Goal: Task Accomplishment & Management: Manage account settings

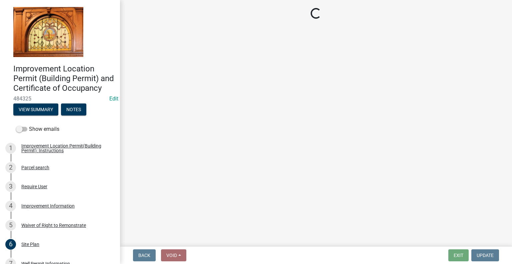
scroll to position [33, 0]
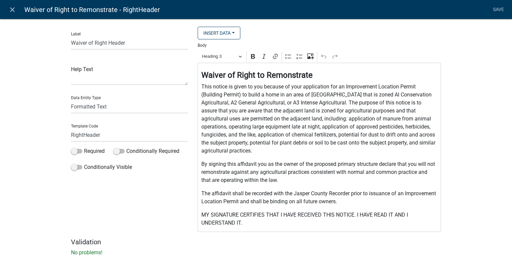
select select "rich-text"
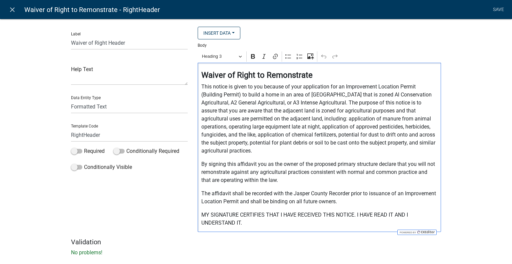
drag, startPoint x: 235, startPoint y: 110, endPoint x: 303, endPoint y: 126, distance: 69.1
click at [236, 110] on p "This notice is given to you because of your application for an Improvement Loca…" at bounding box center [320, 119] width 237 height 72
click at [236, 109] on p "This notice is given to you because of your application for an Improvement Loca…" at bounding box center [320, 119] width 237 height 72
click at [236, 110] on p "This notice is given to you because of your application for an Improvement Loca…" at bounding box center [320, 119] width 237 height 72
click at [299, 151] on p "This notice is given to you because of your application for an Improvement Loca…" at bounding box center [320, 119] width 237 height 72
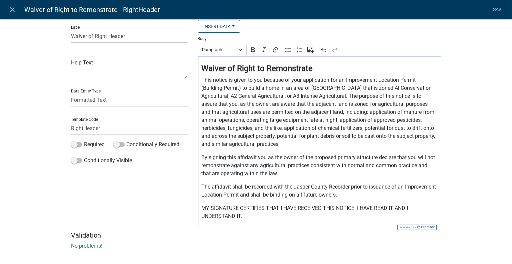
scroll to position [13, 0]
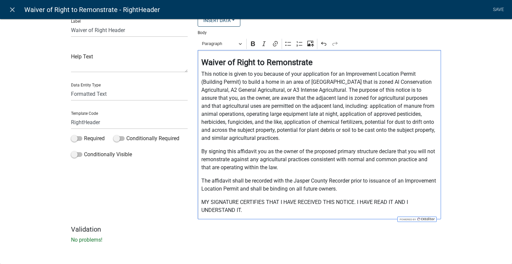
click at [376, 151] on p "By signing this affidavit you as the owner of the proposed primary structure de…" at bounding box center [320, 159] width 237 height 24
click at [419, 150] on p "By signing this affidavit you as the owner of the proposed primary structure sh…" at bounding box center [320, 159] width 237 height 24
drag, startPoint x: 229, startPoint y: 159, endPoint x: 237, endPoint y: 159, distance: 8.0
click at [237, 159] on p "By signing this affidavit you as the owner of the proposed primary structure sh…" at bounding box center [320, 159] width 237 height 24
drag, startPoint x: 355, startPoint y: 168, endPoint x: 373, endPoint y: 176, distance: 19.7
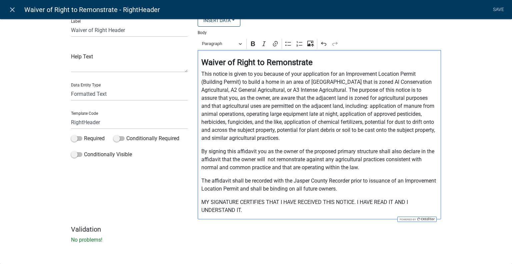
click at [356, 168] on p "By signing this affidavit you as the owner of the proposed primary structure sh…" at bounding box center [320, 159] width 237 height 24
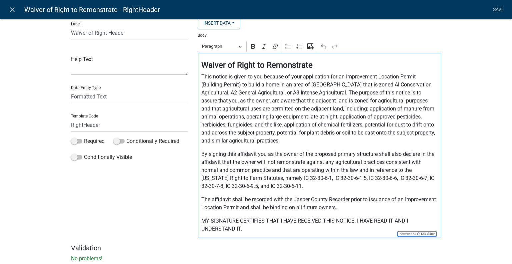
scroll to position [0, 0]
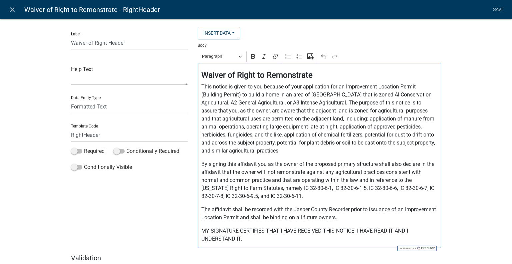
drag, startPoint x: 379, startPoint y: 95, endPoint x: 394, endPoint y: 98, distance: 15.6
click at [379, 95] on p "This notice is given to you because of your application for an Improvement Loca…" at bounding box center [320, 119] width 237 height 72
drag, startPoint x: 270, startPoint y: 187, endPoint x: 289, endPoint y: 194, distance: 19.6
click at [271, 187] on p "By signing this affidavit you as the owner of the proposed primary structure sh…" at bounding box center [320, 180] width 237 height 40
click at [435, 188] on p "By signing this affidavit you as the owner of the proposed primary structure sh…" at bounding box center [320, 180] width 237 height 40
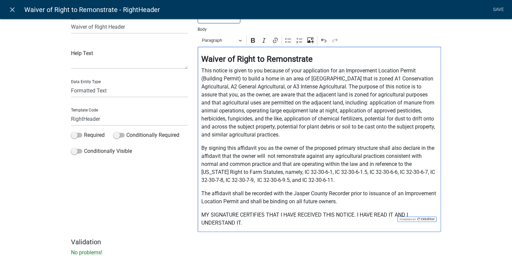
scroll to position [29, 0]
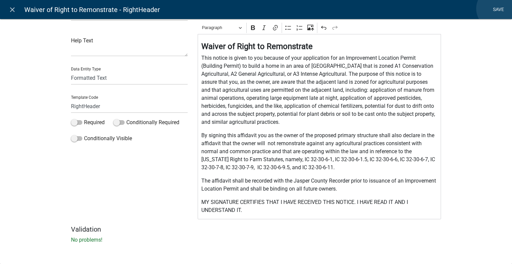
click at [498, 9] on link "Save" at bounding box center [498, 9] width 17 height 13
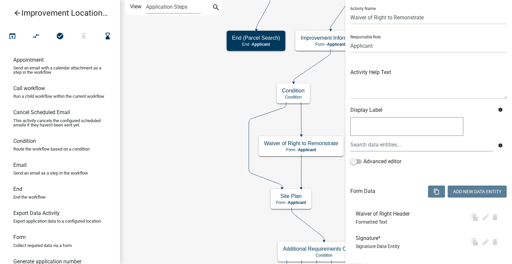
scroll to position [0, 0]
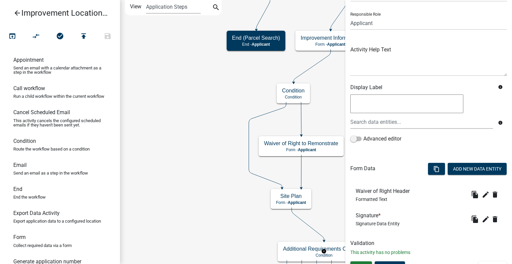
scroll to position [51, 0]
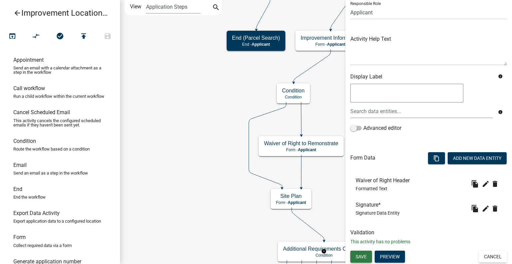
click at [365, 255] on span "Save" at bounding box center [361, 256] width 11 height 5
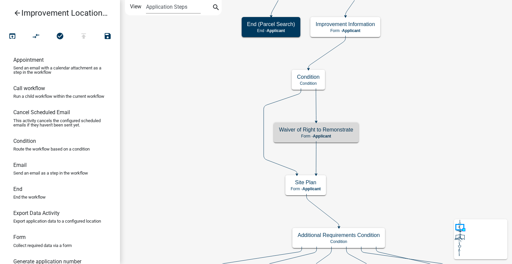
scroll to position [0, 0]
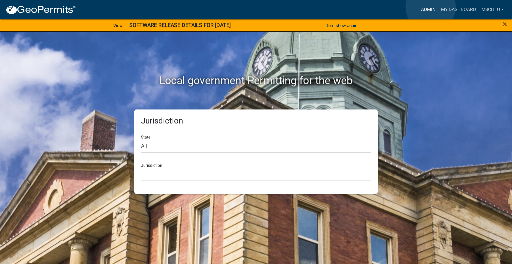
click at [431, 7] on link "Admin" at bounding box center [429, 9] width 20 height 13
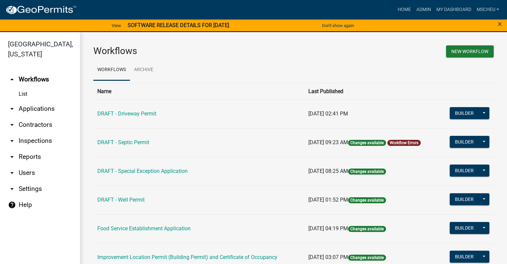
click at [41, 108] on link "arrow_drop_down Applications" at bounding box center [40, 109] width 80 height 16
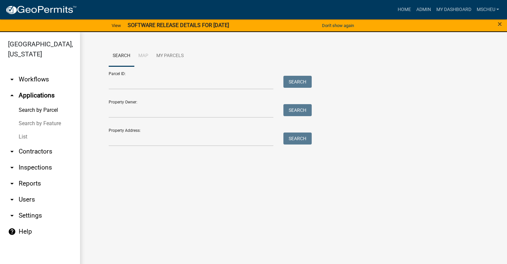
click at [25, 136] on link "List" at bounding box center [40, 136] width 80 height 13
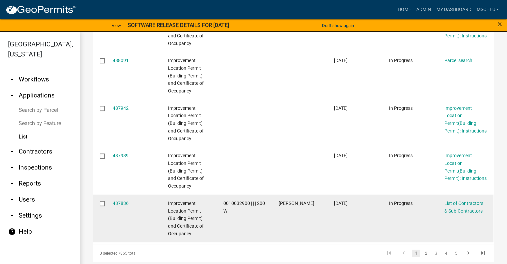
scroll to position [424, 0]
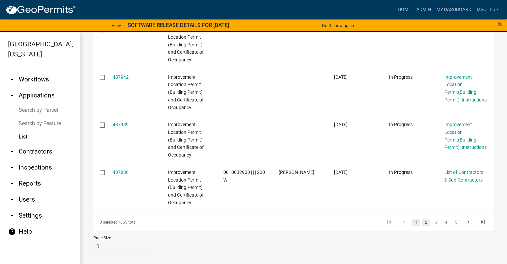
click at [424, 223] on link "2" at bounding box center [426, 222] width 8 height 7
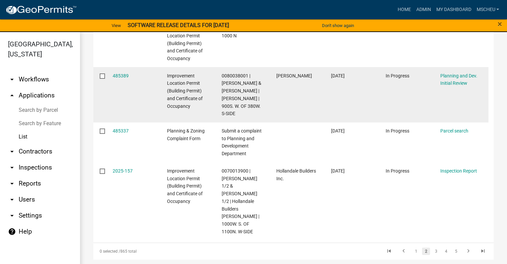
scroll to position [439, 0]
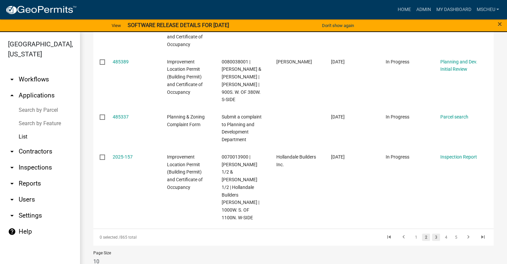
click at [434, 234] on link "3" at bounding box center [436, 237] width 8 height 7
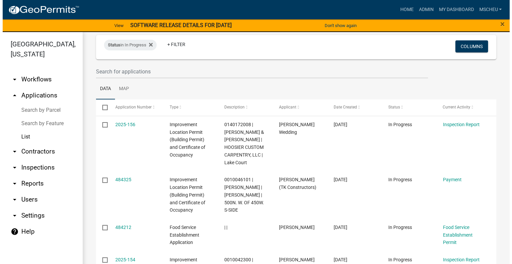
scroll to position [5, 0]
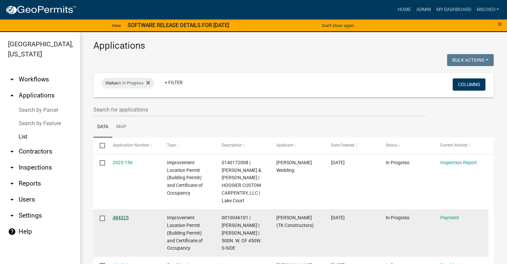
click at [121, 215] on link "484325" at bounding box center [121, 217] width 16 height 5
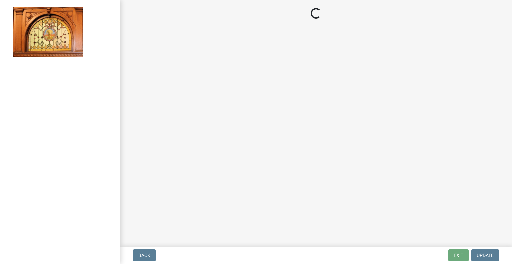
select select "3: 3"
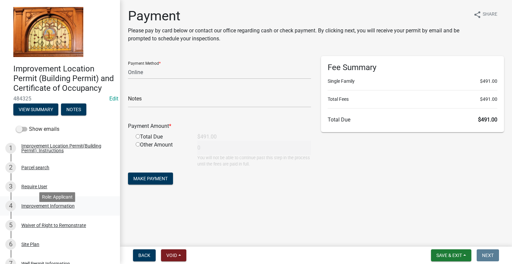
click at [68, 208] on div "Improvement Information" at bounding box center [47, 206] width 53 height 5
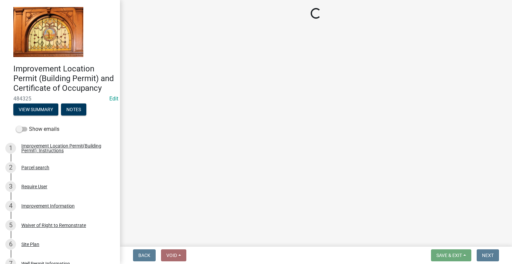
select select "8223da26-0ac6-488f-81e7-4bb0725dcd0b"
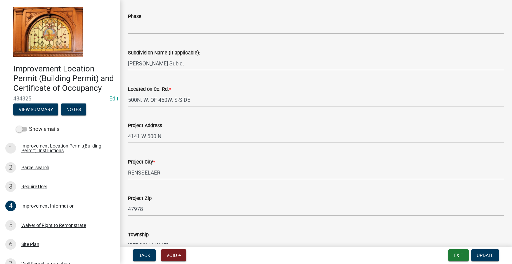
scroll to position [167, 0]
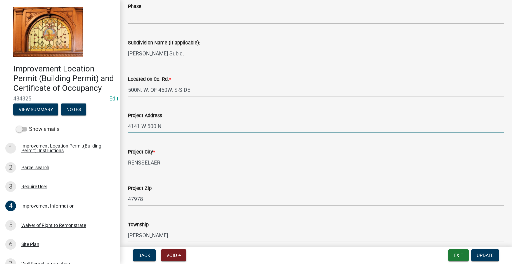
drag, startPoint x: 141, startPoint y: 125, endPoint x: 131, endPoint y: 125, distance: 10.7
click at [131, 125] on input "4141 W 500 N" at bounding box center [316, 126] width 376 height 14
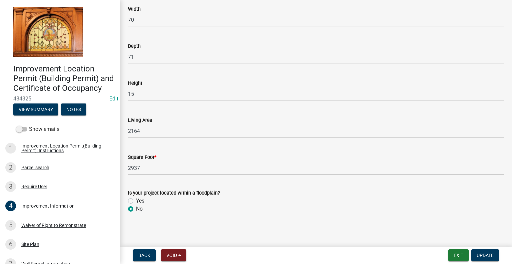
scroll to position [1005, 0]
type input "4413 W 500 N"
click at [489, 255] on span "Update" at bounding box center [485, 255] width 17 height 5
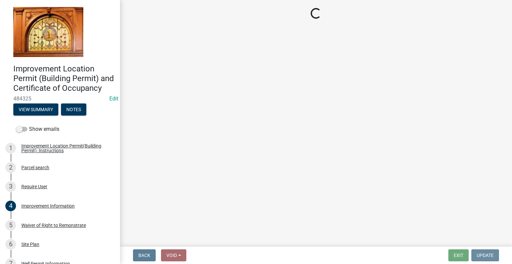
scroll to position [0, 0]
select select "3: 3"
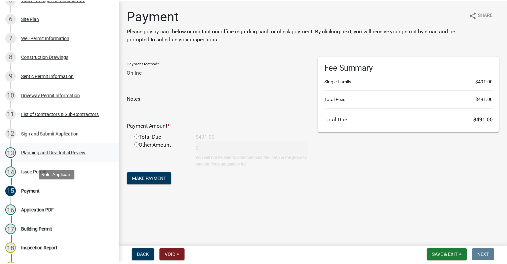
scroll to position [234, 0]
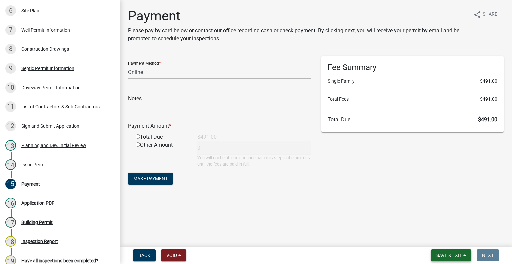
click at [454, 250] on button "Save & Exit" at bounding box center [451, 255] width 40 height 12
click at [438, 238] on button "Save & Exit" at bounding box center [444, 238] width 53 height 16
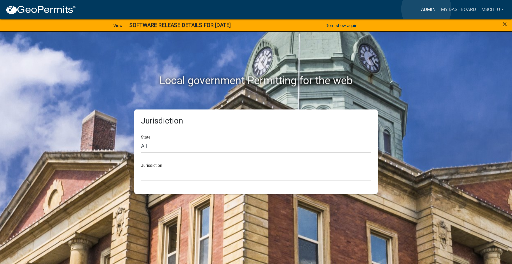
click at [427, 9] on link "Admin" at bounding box center [429, 9] width 20 height 13
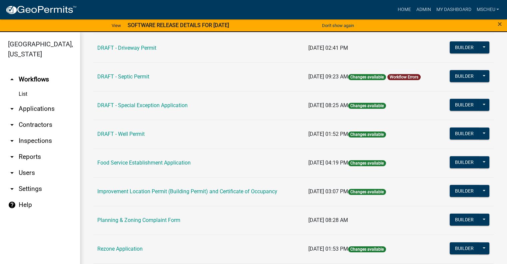
scroll to position [67, 0]
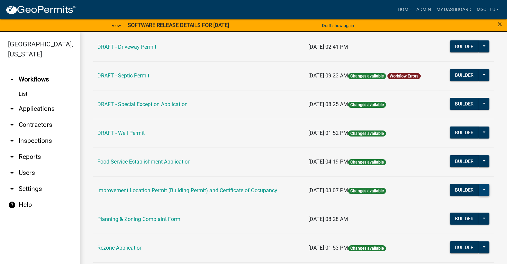
click at [479, 189] on button at bounding box center [484, 190] width 11 height 12
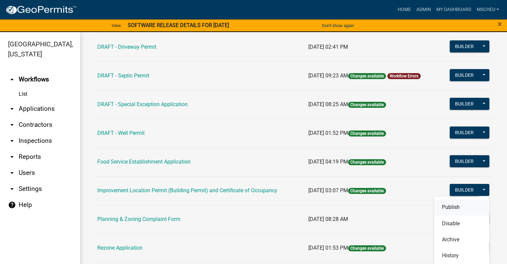
click at [453, 205] on button "Publish" at bounding box center [461, 207] width 55 height 16
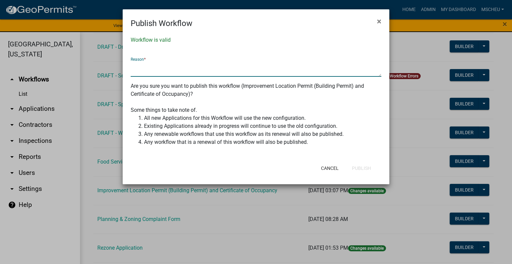
click at [148, 65] on textarea at bounding box center [256, 68] width 251 height 15
type textarea "updated Waiver of Right to Remonstrate"
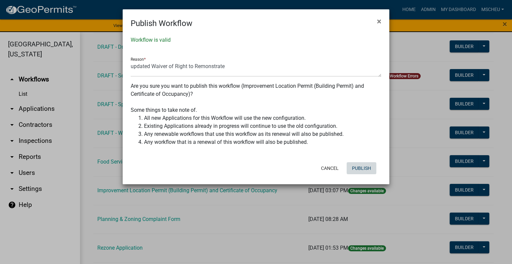
click at [361, 169] on button "Publish" at bounding box center [362, 168] width 30 height 12
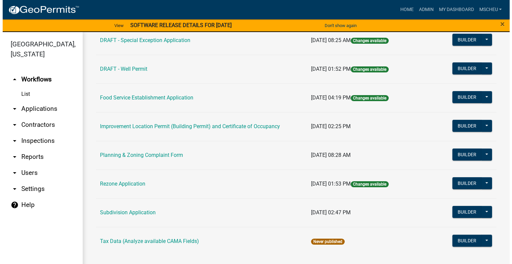
scroll to position [132, 0]
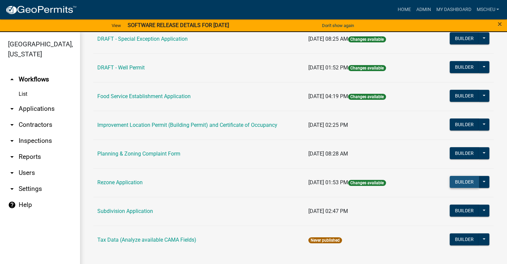
click at [465, 180] on button "Builder" at bounding box center [464, 182] width 29 height 12
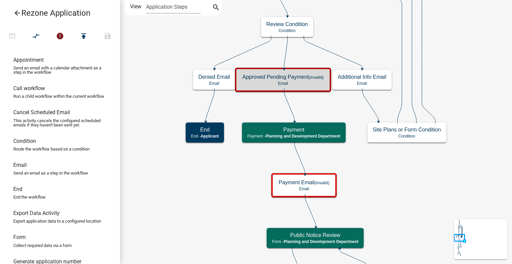
click at [284, 79] on h5 "Approved Pending Payment (invalid)" at bounding box center [283, 77] width 81 height 6
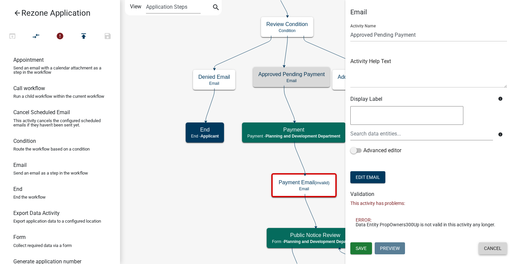
click at [489, 248] on button "Cancel" at bounding box center [493, 248] width 28 height 12
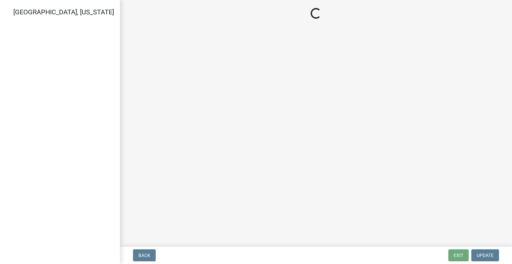
select select "3: 3"
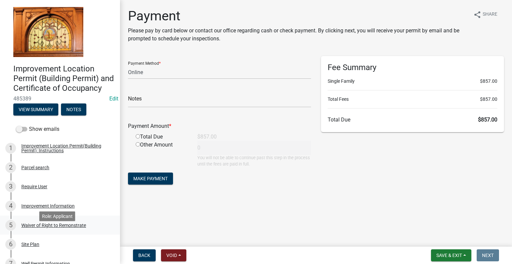
click at [56, 228] on div "Waiver of Right to Remonstrate" at bounding box center [53, 225] width 65 height 5
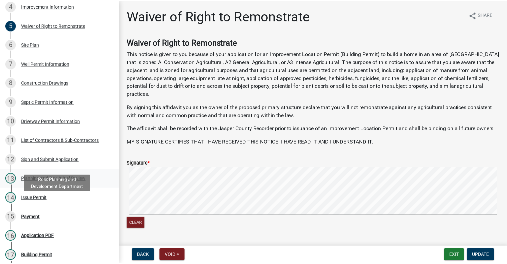
scroll to position [167, 0]
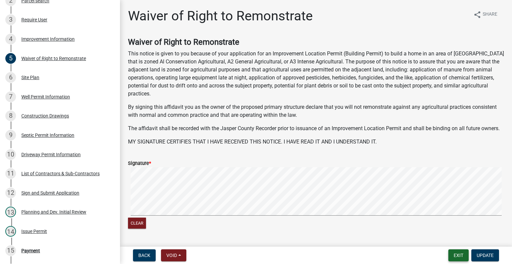
click at [458, 254] on button "Exit" at bounding box center [459, 255] width 20 height 12
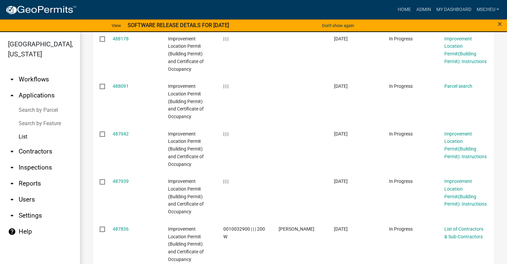
scroll to position [424, 0]
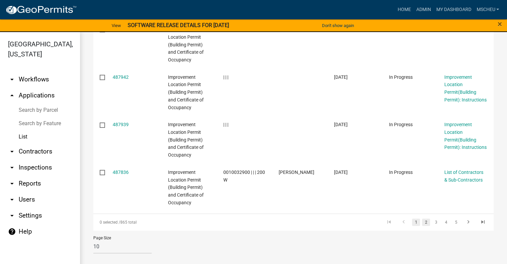
click at [422, 223] on link "2" at bounding box center [426, 222] width 8 height 7
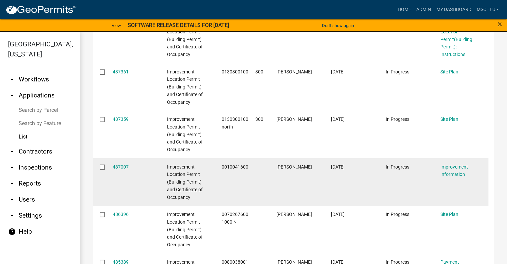
scroll to position [224, 0]
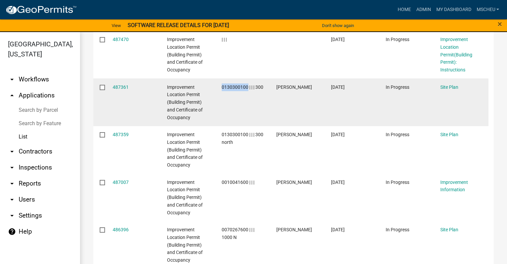
drag, startPoint x: 248, startPoint y: 85, endPoint x: 217, endPoint y: 84, distance: 30.4
click at [217, 84] on datatable-body-cell "0130300100 | | | 300" at bounding box center [243, 102] width 55 height 48
copy span "0130300100"
